Goal: Information Seeking & Learning: Learn about a topic

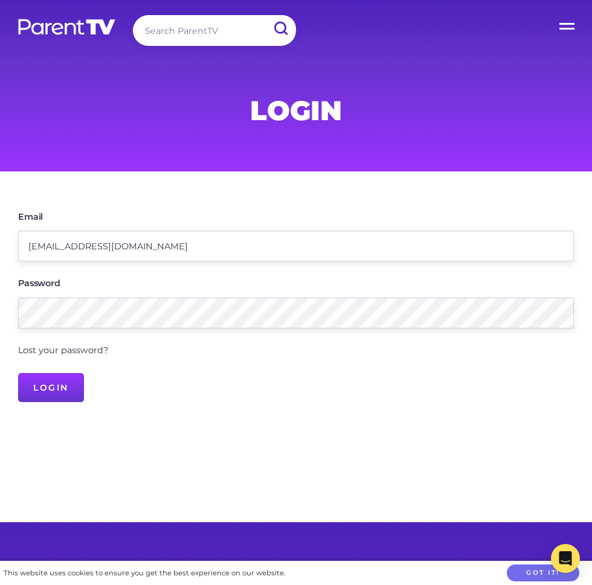
type input "katt@creativekidscc.com.au"
click at [56, 392] on input "Login" at bounding box center [51, 387] width 66 height 29
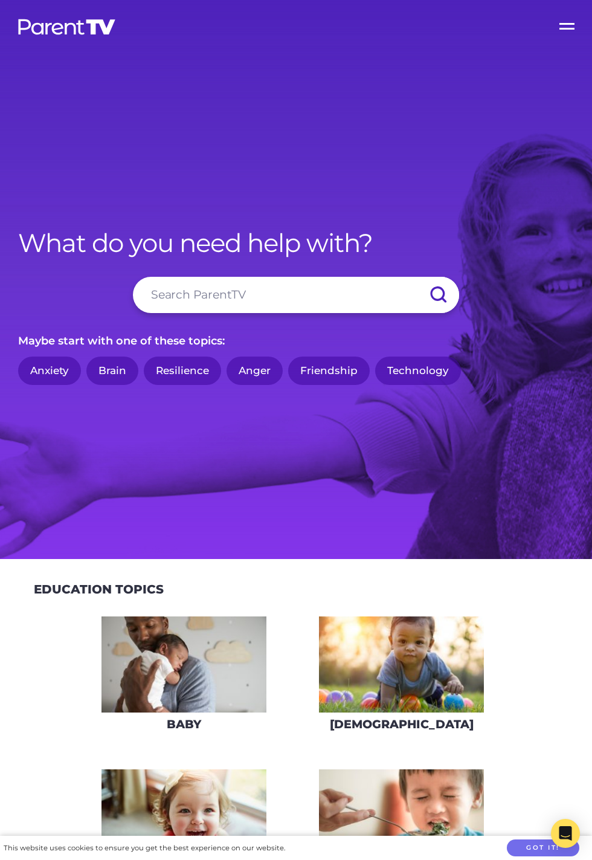
click at [204, 313] on input "search" at bounding box center [296, 295] width 326 height 36
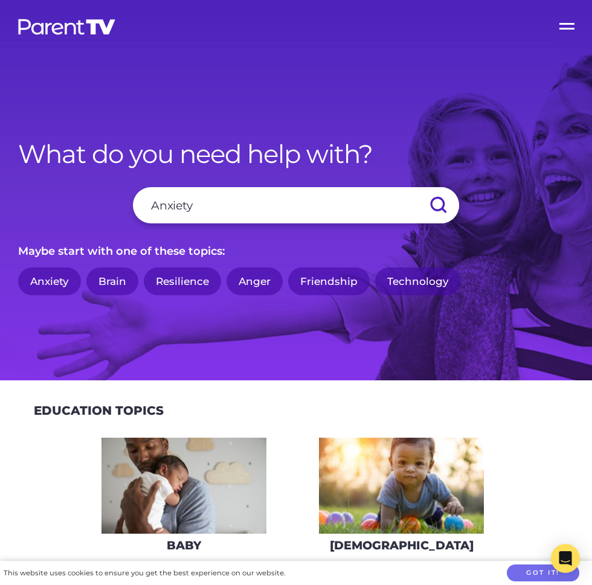
type input "Anxiety"
click at [417, 187] on input "submit" at bounding box center [438, 205] width 42 height 36
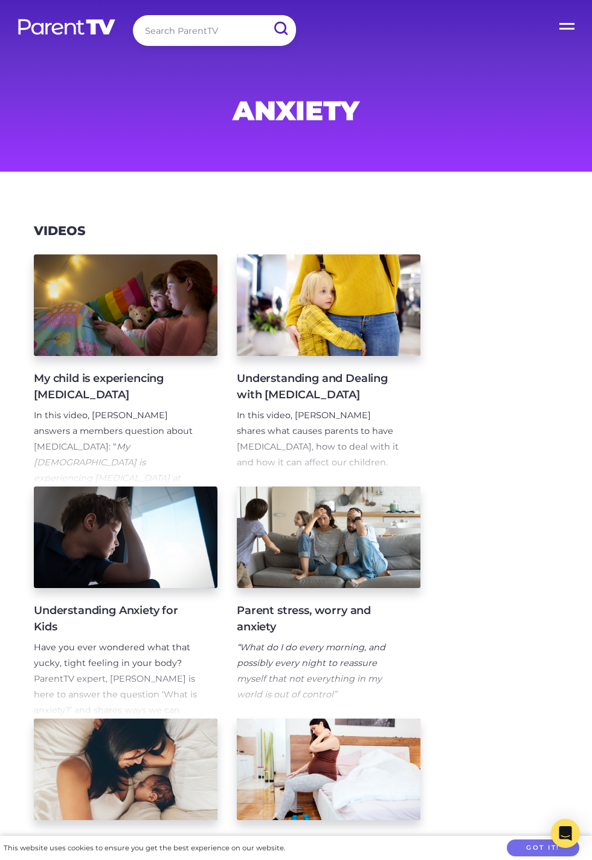
click at [221, 34] on input "search" at bounding box center [214, 30] width 163 height 31
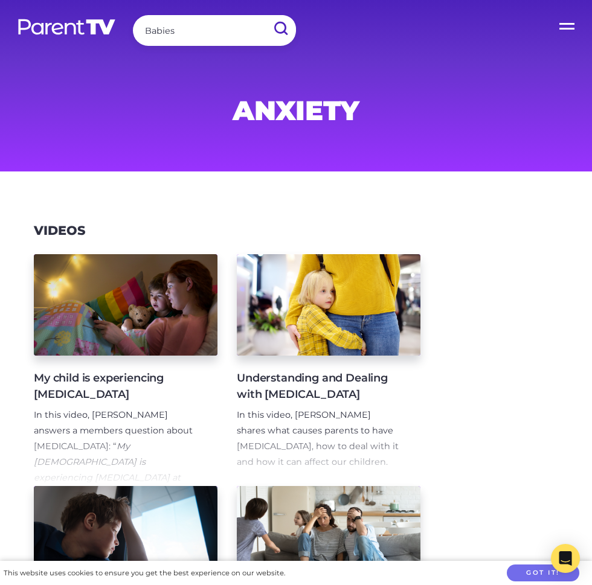
type input "Babies"
click at [265, 15] on input "submit" at bounding box center [280, 28] width 31 height 27
